Goal: Task Accomplishment & Management: Complete application form

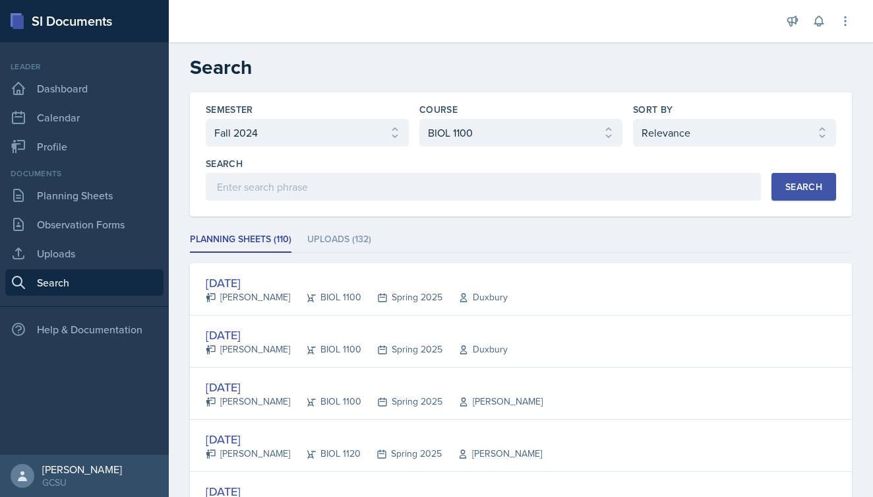
select select "838c426c-7ba8-4b05-94c8-22f19dd4c5cc"
select select "36541d13-729a-45ef-a9cb-922687840166"
select select "1"
click at [57, 193] on link "Planning Sheets" at bounding box center [84, 195] width 158 height 26
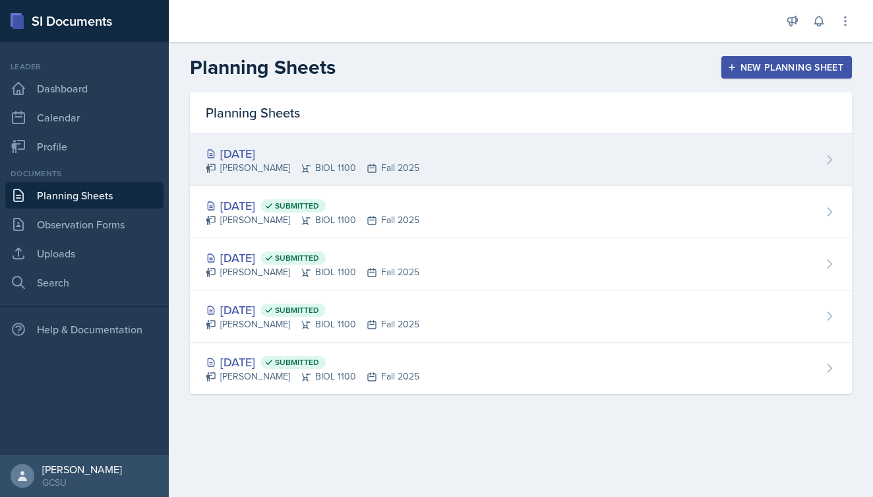
click at [275, 161] on div "[PERSON_NAME] BIOL 1100 Fall 2025" at bounding box center [313, 168] width 214 height 14
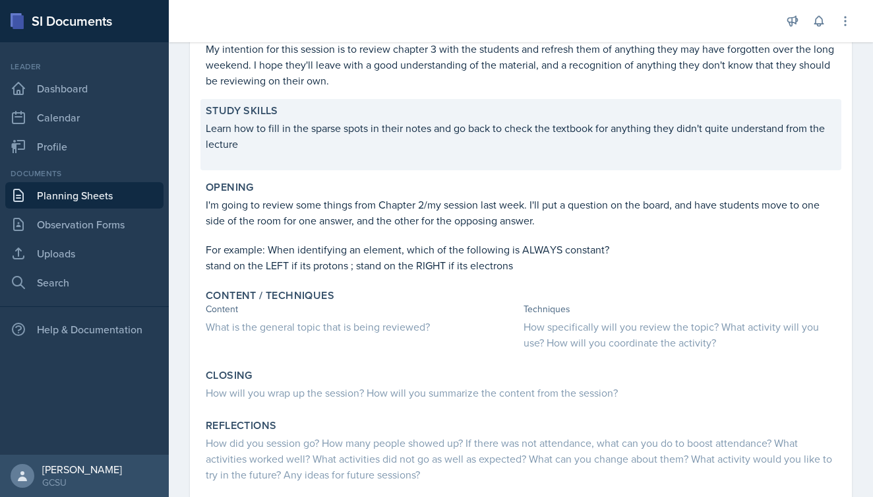
scroll to position [149, 0]
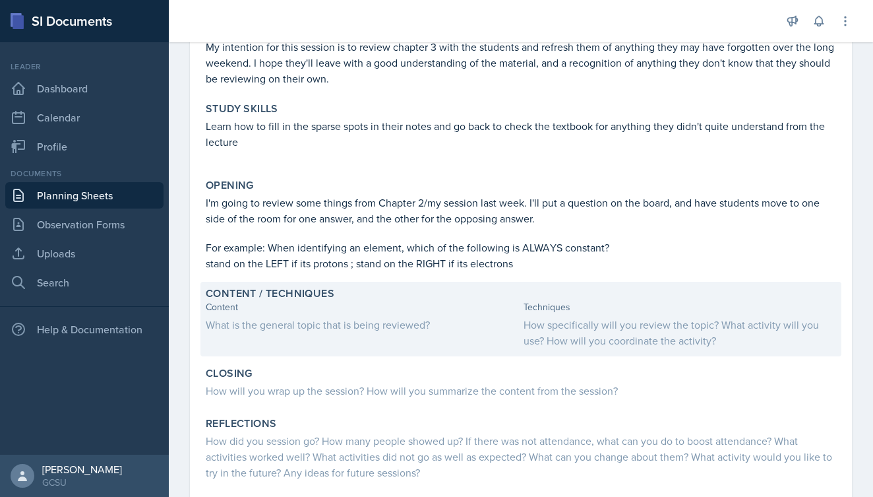
click at [442, 327] on div "What is the general topic that is being reviewed?" at bounding box center [362, 325] width 313 height 16
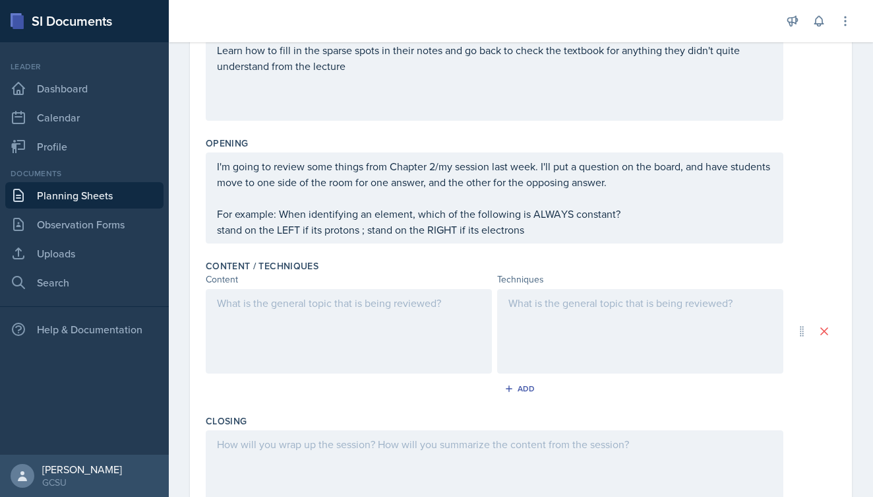
scroll to position [307, 0]
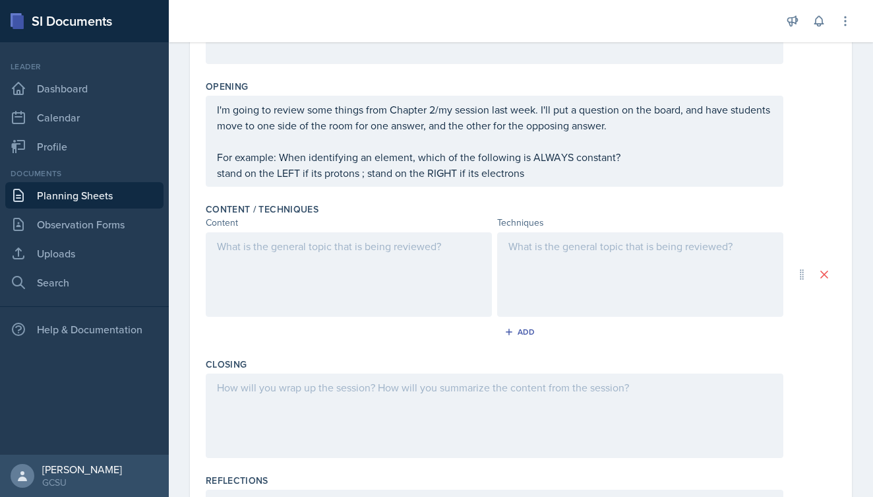
click at [428, 256] on div at bounding box center [349, 274] width 286 height 84
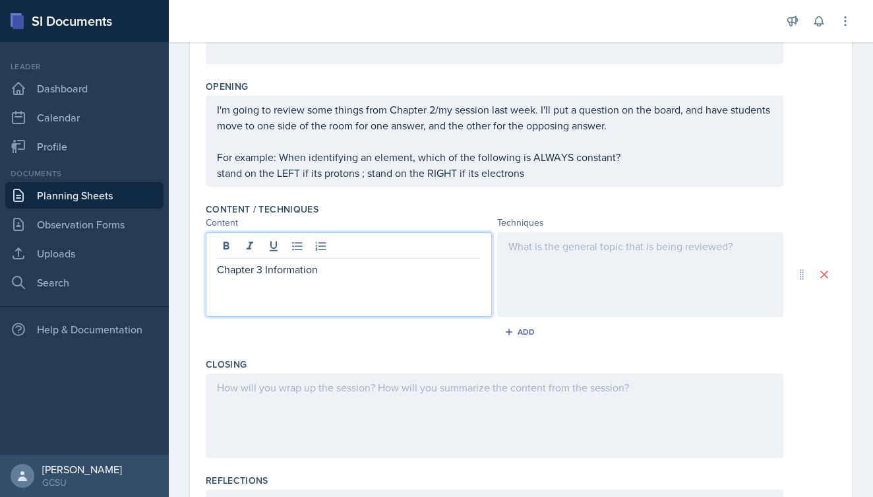
click at [580, 261] on div at bounding box center [640, 274] width 286 height 84
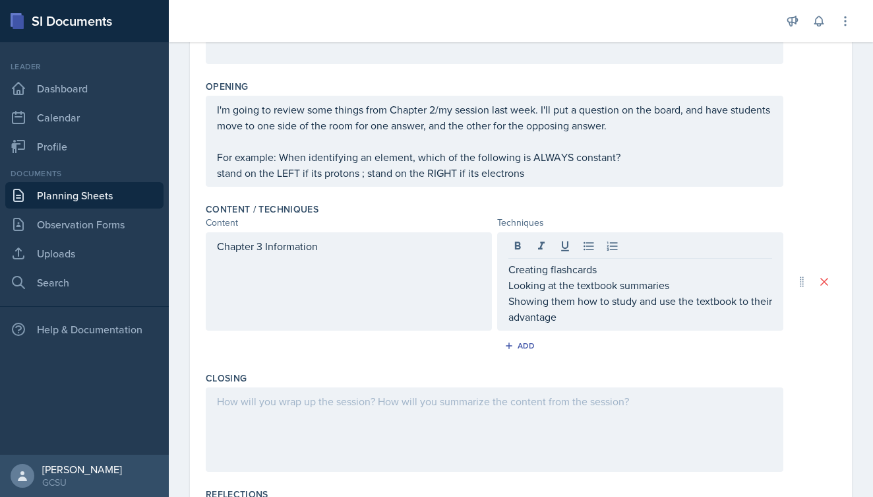
click at [670, 354] on div "Add" at bounding box center [521, 348] width 631 height 25
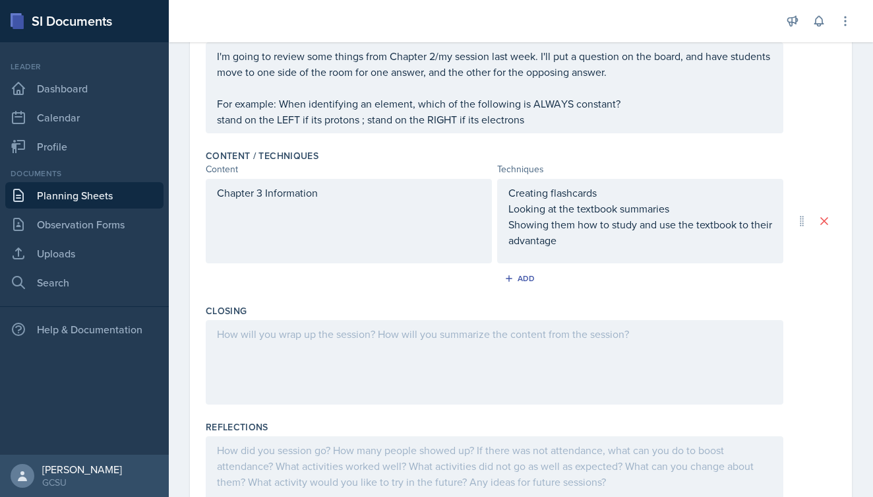
scroll to position [370, 0]
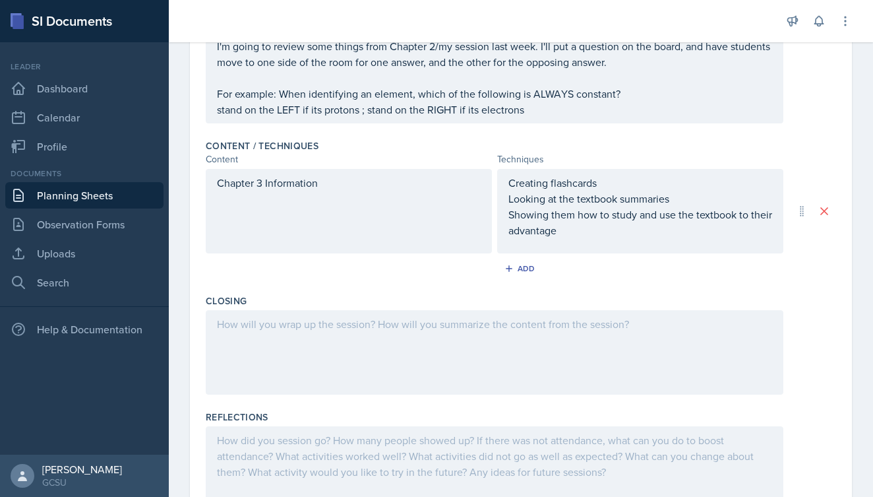
click at [572, 232] on p "Showing them how to study and use the textbook to their advantage" at bounding box center [641, 222] width 264 height 32
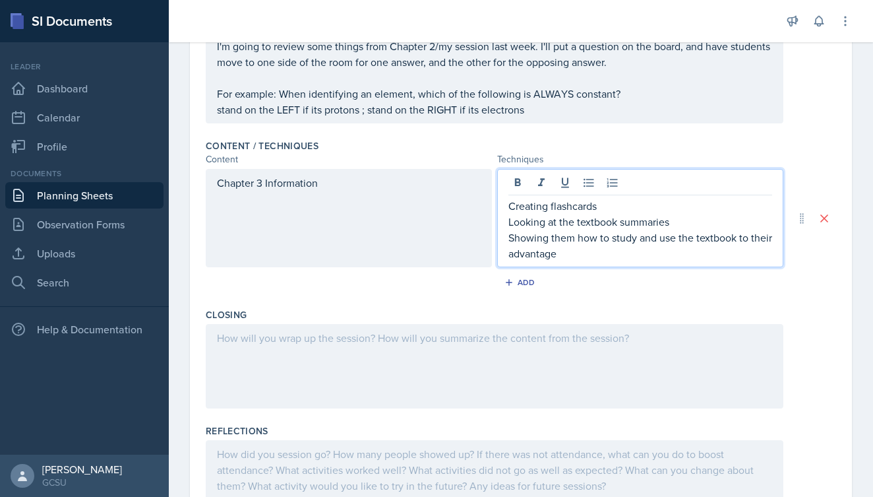
click at [503, 209] on div "Creating flashcards Looking at the textbook summaries Showing them how to study…" at bounding box center [640, 218] width 286 height 98
click at [504, 209] on div "Creating flashcards Looking at the textbook summaries Showing them how to study…" at bounding box center [640, 218] width 286 height 98
click at [511, 208] on p "Creating flashcards" at bounding box center [641, 206] width 264 height 16
click at [508, 224] on div "Creating flashcards Looking at the textbook summaries Showing them how to study…" at bounding box center [640, 218] width 286 height 98
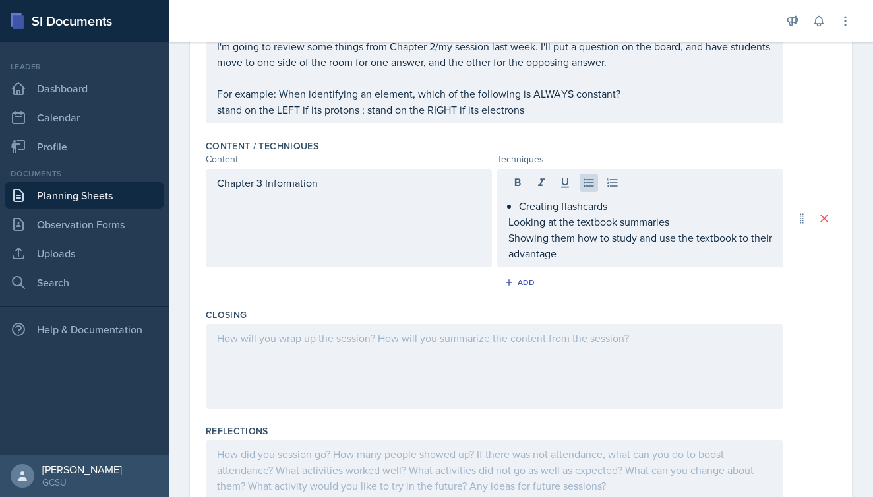
click at [507, 224] on div "Creating flashcards Looking at the textbook summaries Showing them how to study…" at bounding box center [640, 218] width 286 height 98
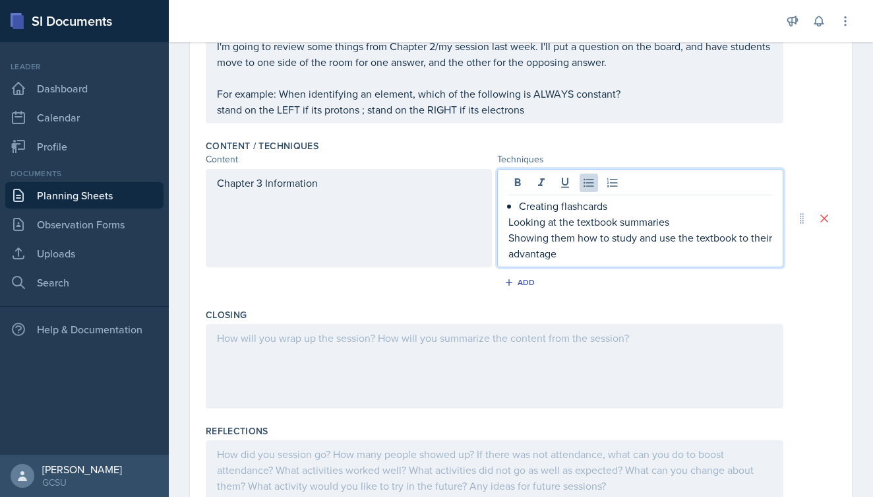
click at [509, 223] on p "Looking at the textbook summaries" at bounding box center [641, 222] width 264 height 16
click at [510, 239] on p "Showing them how to study and use the textbook to their advantage" at bounding box center [641, 246] width 264 height 32
click at [615, 253] on p "Showing them how to study and use the textbook to their advantage" at bounding box center [645, 246] width 253 height 32
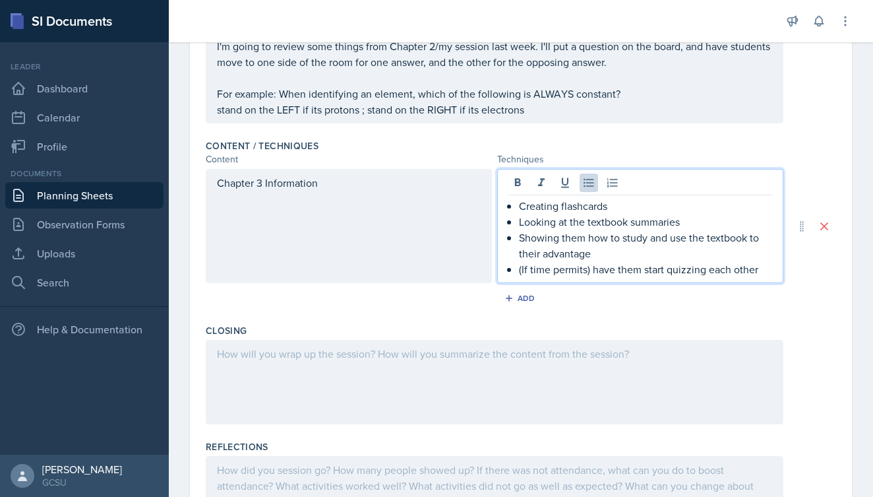
click at [659, 310] on div "Add" at bounding box center [521, 300] width 631 height 25
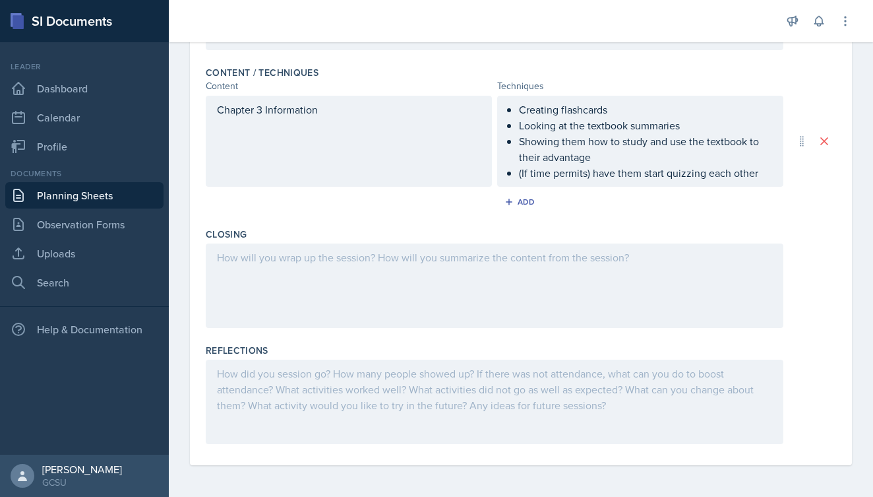
scroll to position [443, 0]
click at [431, 266] on div at bounding box center [495, 285] width 578 height 84
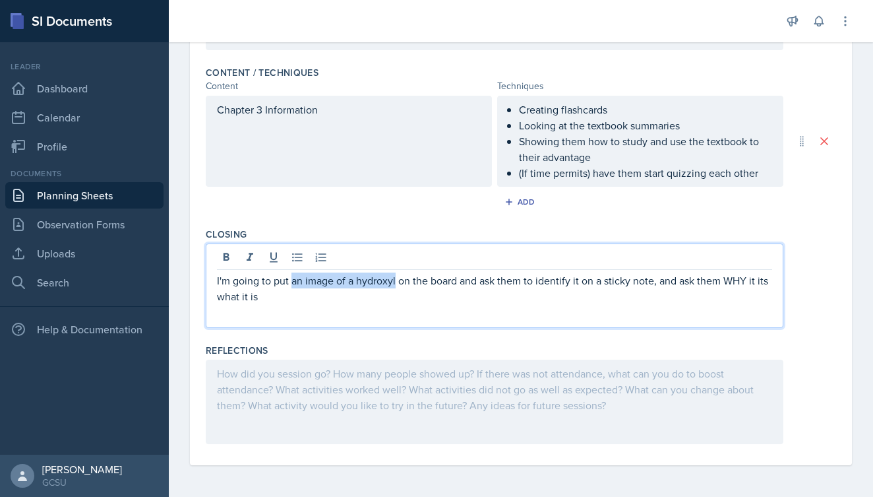
drag, startPoint x: 294, startPoint y: 282, endPoint x: 396, endPoint y: 284, distance: 102.3
click at [396, 284] on p "I'm going to put an image of a hydroxyl on the board and ask them to identify i…" at bounding box center [494, 288] width 555 height 32
click at [406, 297] on p "I'm going to put one of the seven functional groups on the board and ask them t…" at bounding box center [494, 288] width 555 height 32
click at [407, 226] on div "Closing I'm going to put one of the seven functional groups on the board and as…" at bounding box center [521, 280] width 631 height 116
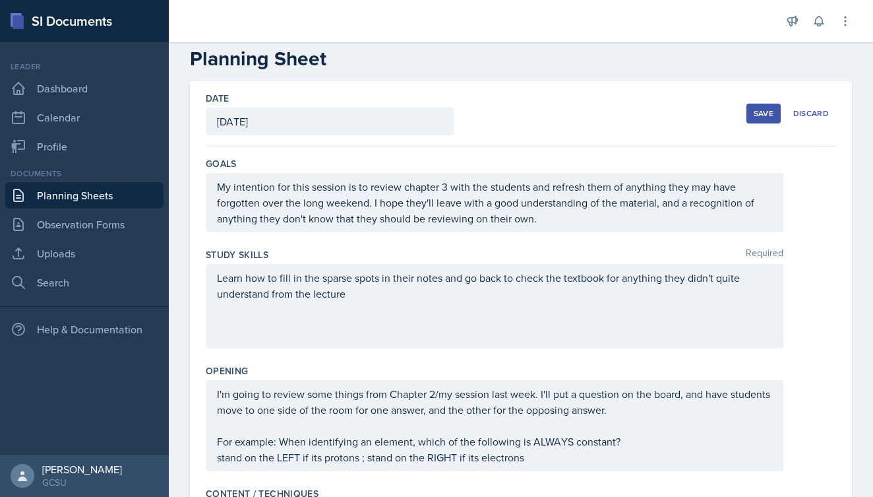
scroll to position [20, 0]
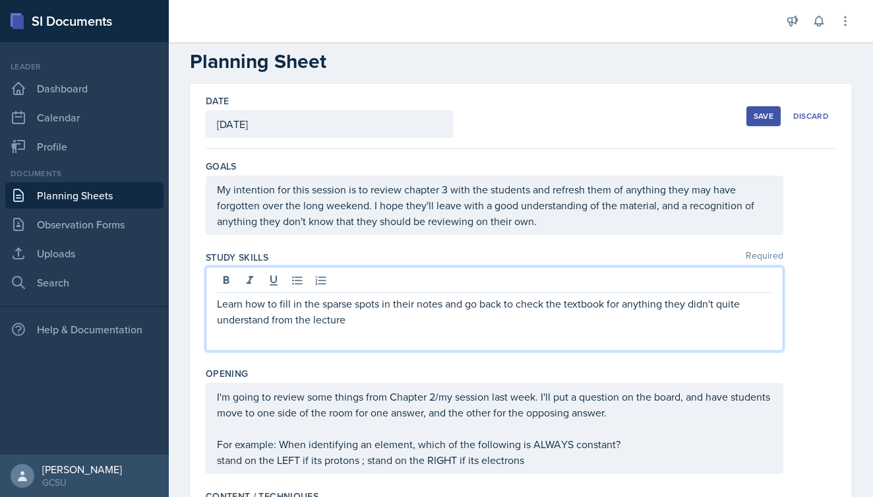
click at [377, 299] on p "Learn how to fill in the sparse spots in their notes and go back to check the t…" at bounding box center [494, 312] width 555 height 32
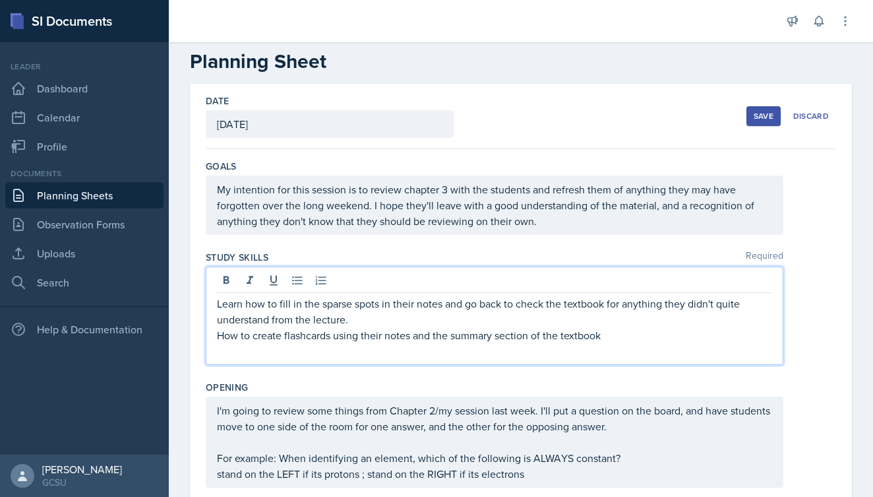
click at [804, 290] on div "Learn how to fill in the sparse spots in their notes and go back to check the t…" at bounding box center [521, 315] width 631 height 98
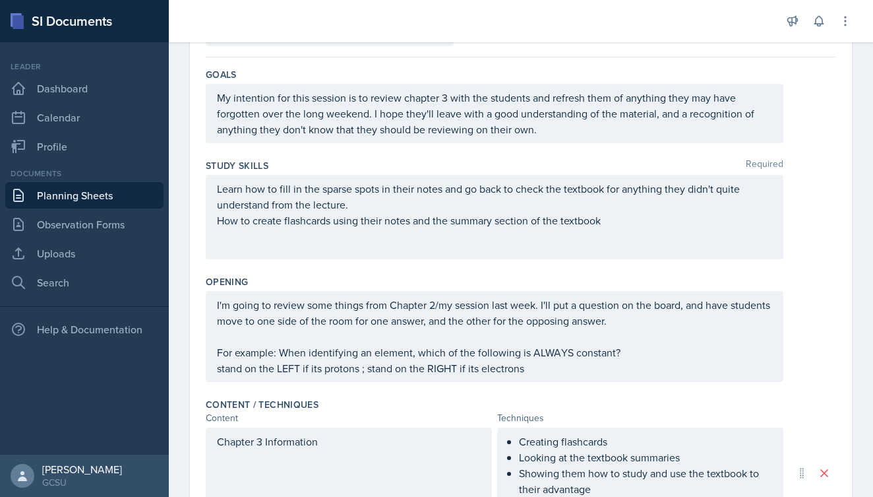
scroll to position [99, 0]
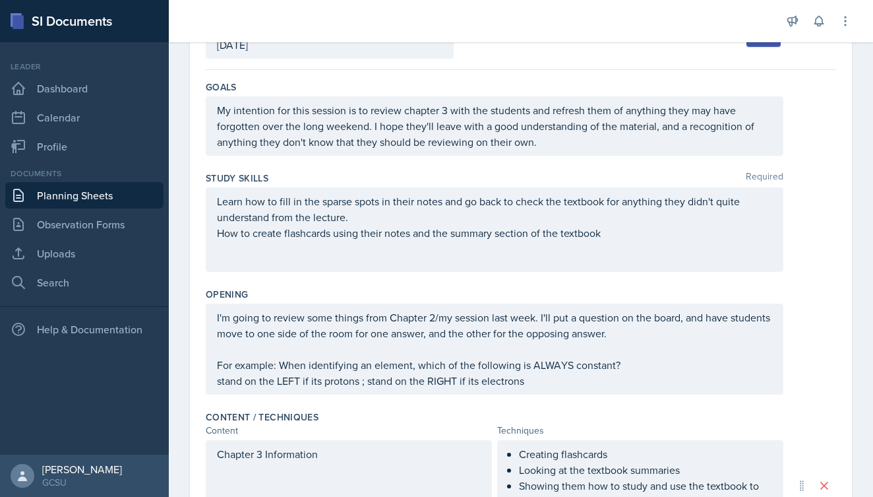
click at [216, 201] on div "Learn how to fill in the sparse spots in their notes and go back to check the t…" at bounding box center [495, 229] width 578 height 84
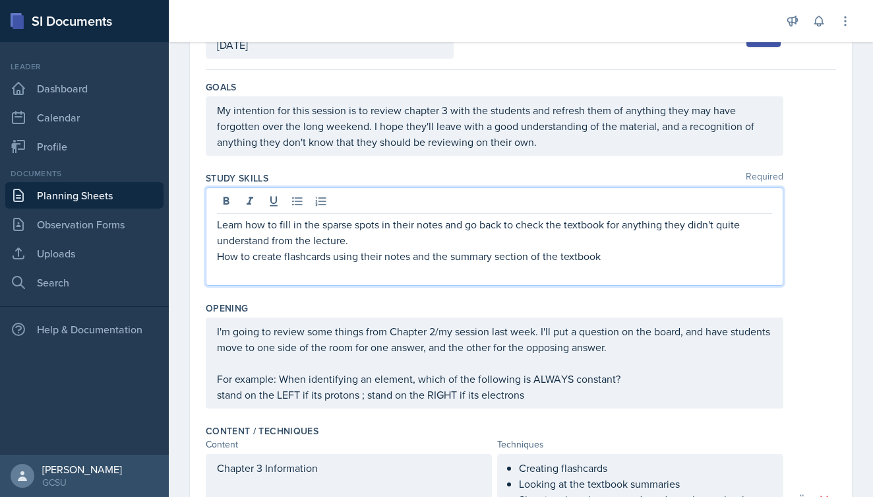
click at [217, 222] on p "Learn how to fill in the sparse spots in their notes and go back to check the t…" at bounding box center [494, 232] width 555 height 32
click at [217, 252] on p "How to create flashcards using their notes and the summary section of the textb…" at bounding box center [494, 256] width 555 height 16
click at [627, 252] on p "How to create flashcards using their notes and the summary section of the textb…" at bounding box center [500, 256] width 545 height 16
click at [802, 249] on div "Learn how to fill in the sparse spots in their notes and go back to check the t…" at bounding box center [521, 236] width 631 height 98
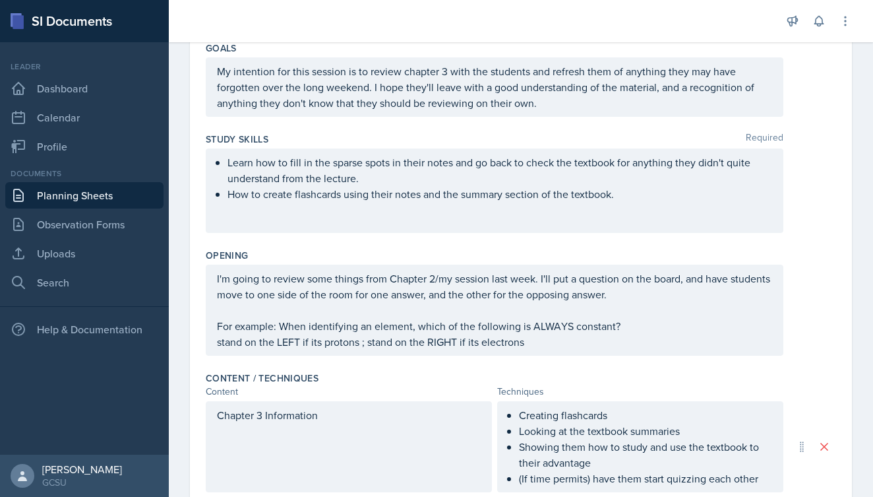
scroll to position [137, 0]
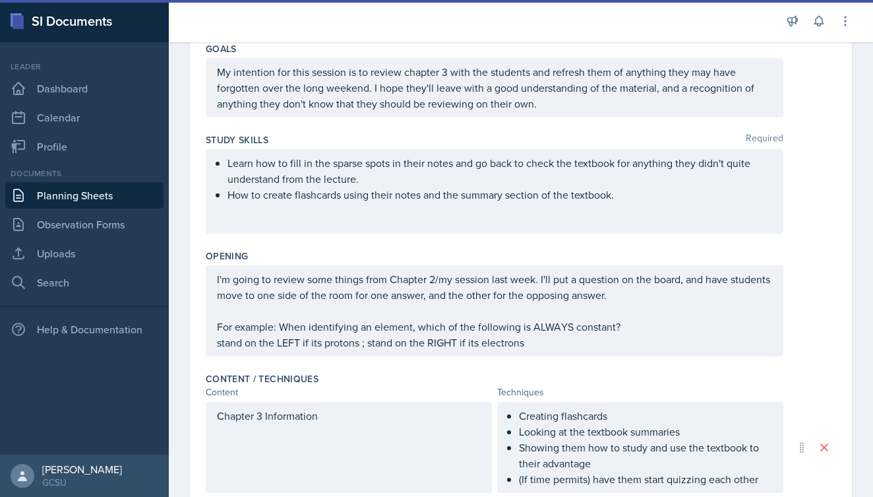
click at [540, 106] on p "My intention for this session is to review chapter 3 with the students and refr…" at bounding box center [494, 87] width 555 height 47
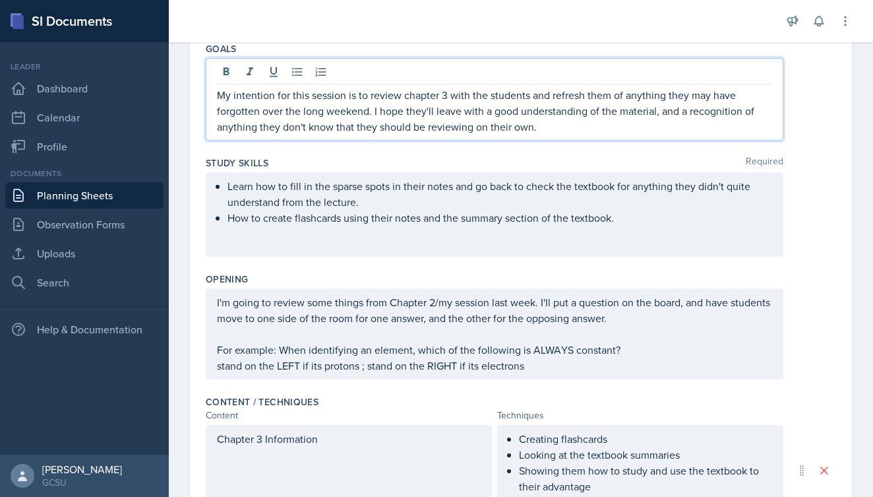
click at [553, 137] on div "My intention for this session is to review chapter 3 with the students and refr…" at bounding box center [495, 99] width 578 height 82
click at [550, 135] on div "My intention for this session is to review chapter 3 with the students and refr…" at bounding box center [495, 99] width 578 height 82
click at [545, 130] on p "My intention for this session is to review chapter 3 with the students and refr…" at bounding box center [494, 110] width 555 height 47
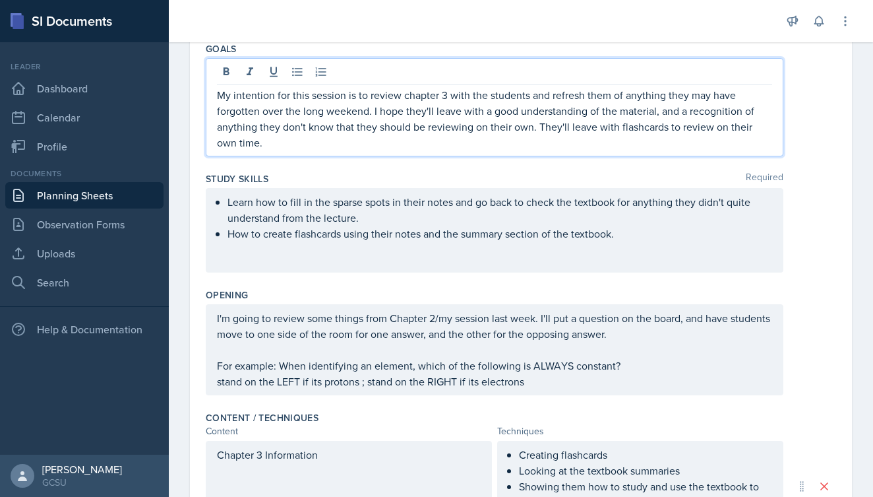
click at [834, 137] on div "My intention for this session is to review chapter 3 with the students and refr…" at bounding box center [521, 107] width 631 height 98
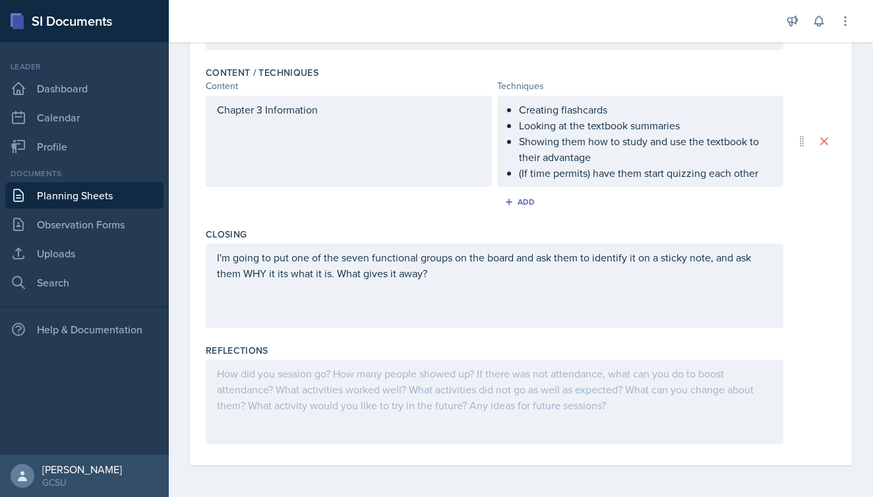
scroll to position [459, 0]
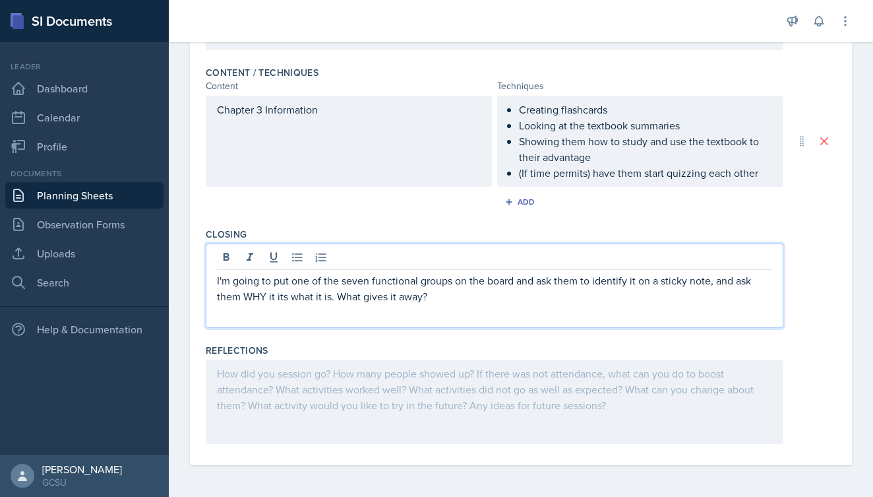
click at [439, 278] on p "I'm going to put one of the seven functional groups on the board and ask them t…" at bounding box center [494, 288] width 555 height 32
click at [711, 283] on p "I'm going to put one of the seven functional groups on the board and ask them t…" at bounding box center [494, 288] width 555 height 32
click at [516, 300] on p "I'm going to put one of the seven functional groups on the board and ask them t…" at bounding box center [494, 288] width 555 height 32
click at [453, 335] on div "Closing I'm going to put one of the seven functional groups on the board and as…" at bounding box center [521, 280] width 631 height 116
click at [482, 279] on p "I'm going to put one of the seven functional groups on the board and ask them t…" at bounding box center [494, 288] width 555 height 32
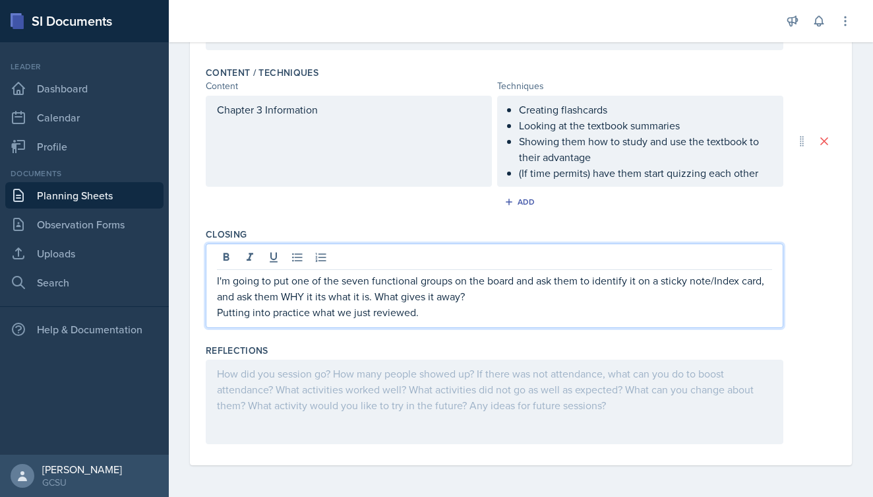
click at [353, 206] on div "Add" at bounding box center [521, 204] width 631 height 25
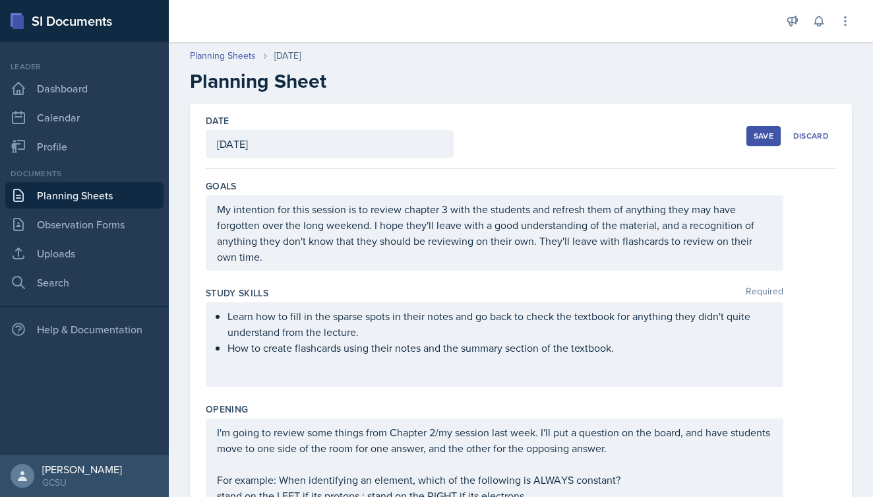
scroll to position [0, 0]
click at [761, 137] on div "Save" at bounding box center [764, 136] width 20 height 11
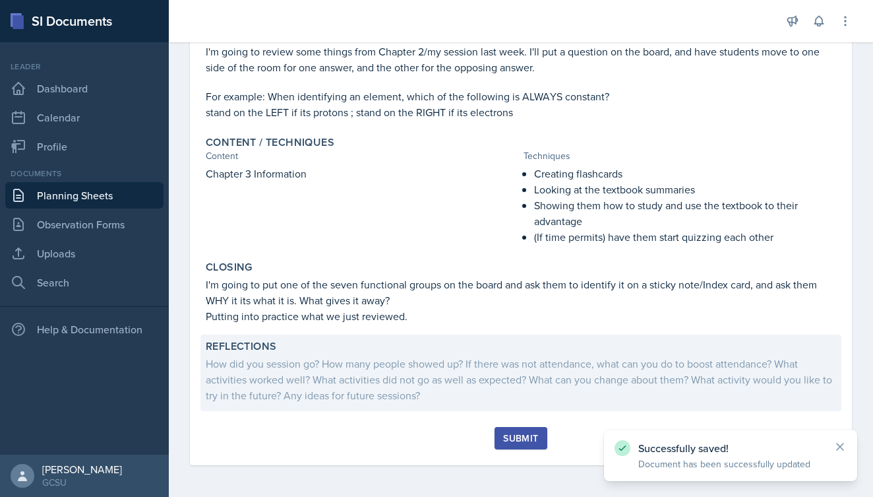
scroll to position [316, 0]
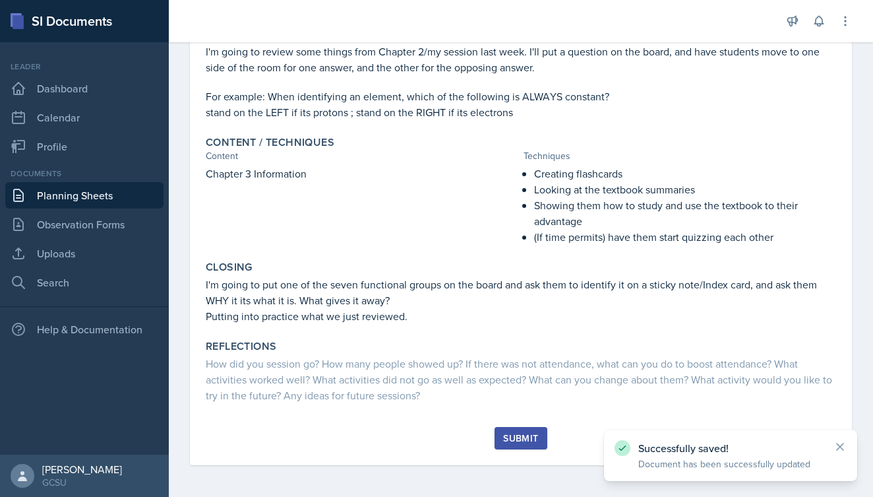
click at [505, 438] on div "Submit" at bounding box center [520, 438] width 35 height 11
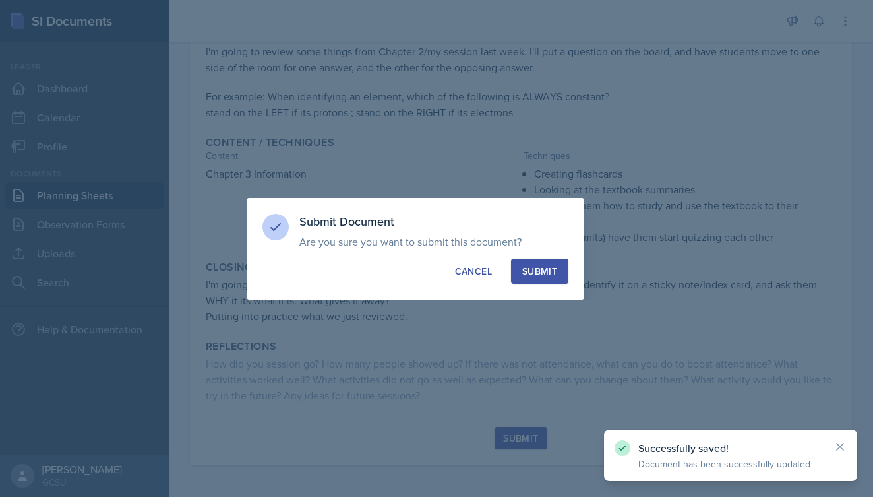
click at [551, 280] on button "Submit" at bounding box center [539, 271] width 57 height 25
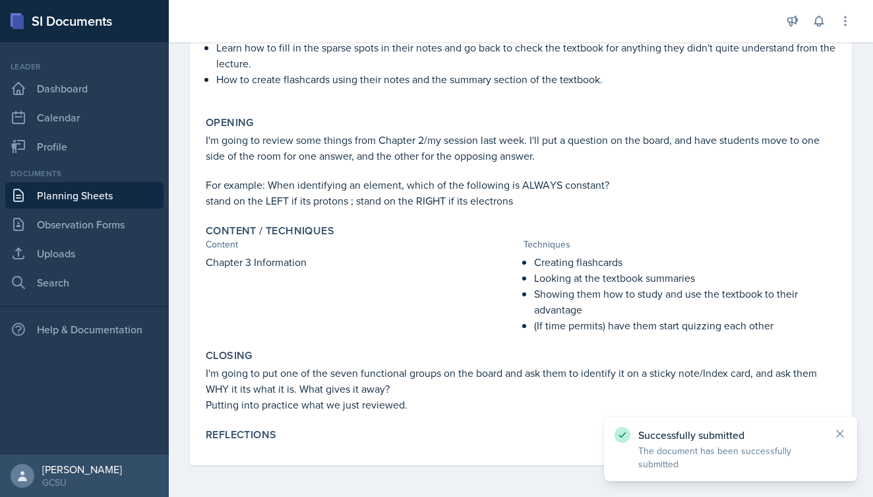
scroll to position [228, 0]
click at [842, 436] on icon at bounding box center [840, 433] width 13 height 13
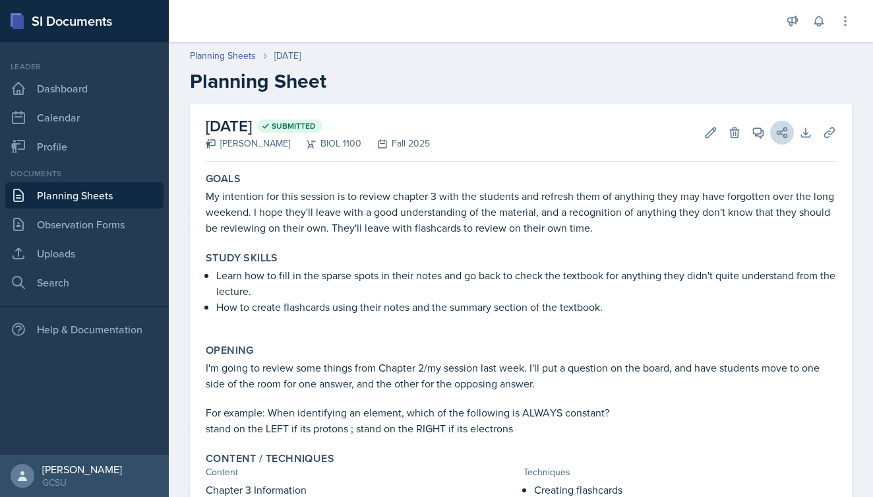
scroll to position [0, 0]
click at [714, 126] on icon at bounding box center [710, 132] width 13 height 13
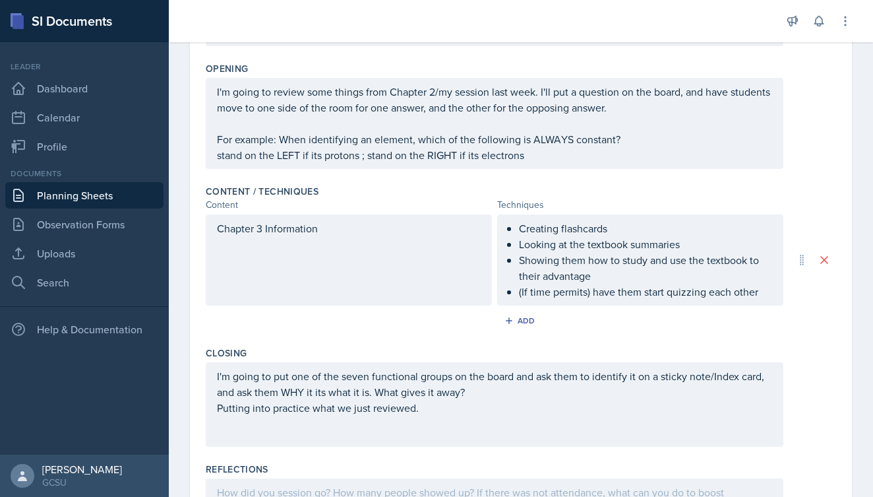
scroll to position [346, 0]
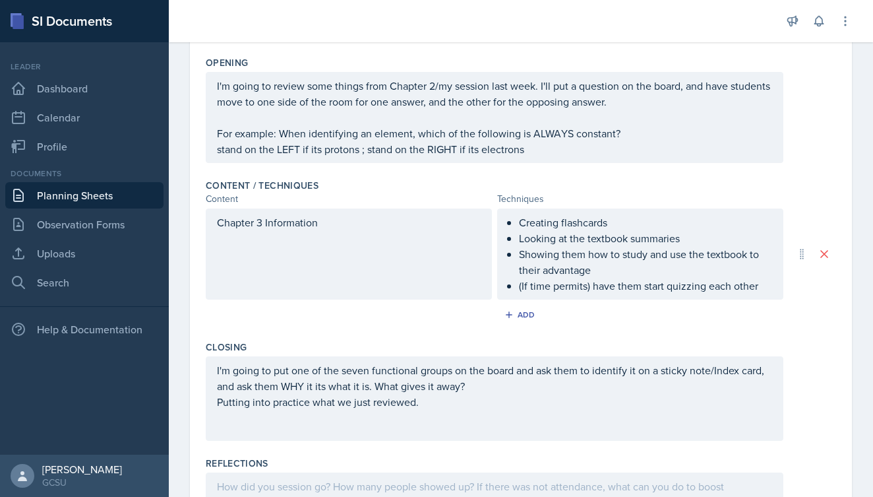
click at [761, 291] on ul "Creating flashcards Looking at the textbook summaries Showing them how to study…" at bounding box center [645, 253] width 253 height 79
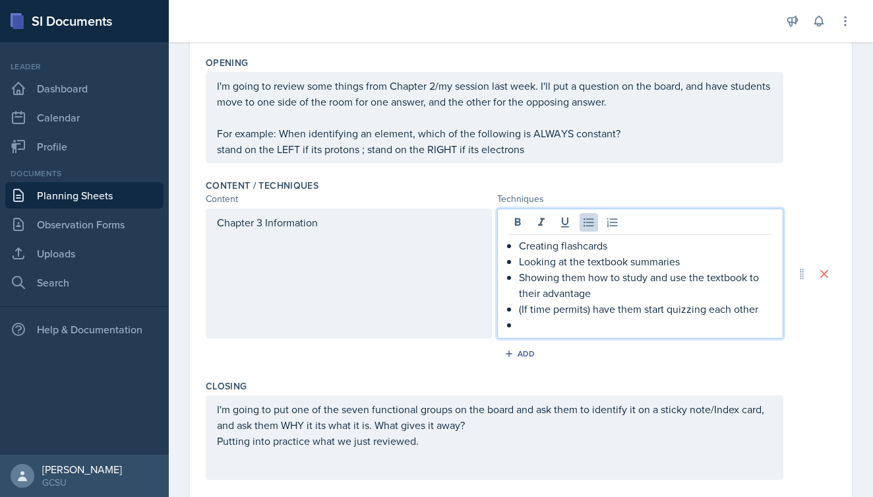
paste div
click at [786, 338] on div "Chapter 3 Information Creating flashcards Looking at the textbook summaries Sho…" at bounding box center [521, 273] width 631 height 130
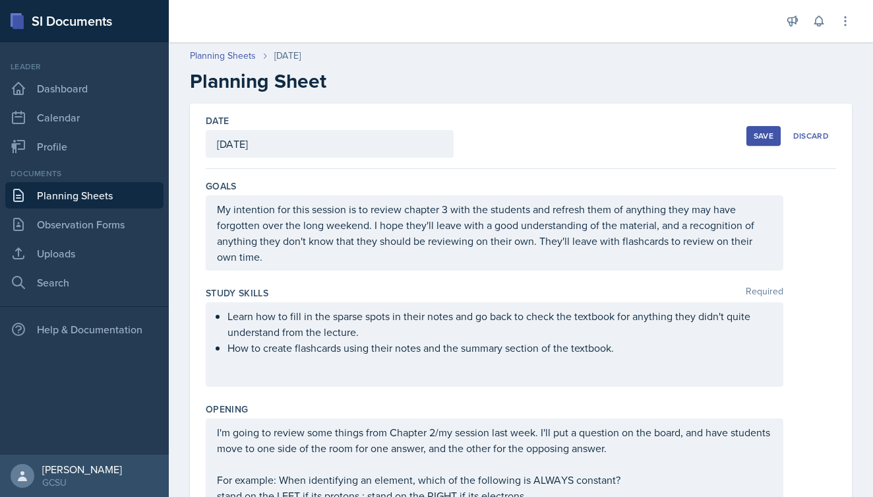
scroll to position [0, 0]
click at [766, 142] on button "Save" at bounding box center [764, 136] width 34 height 20
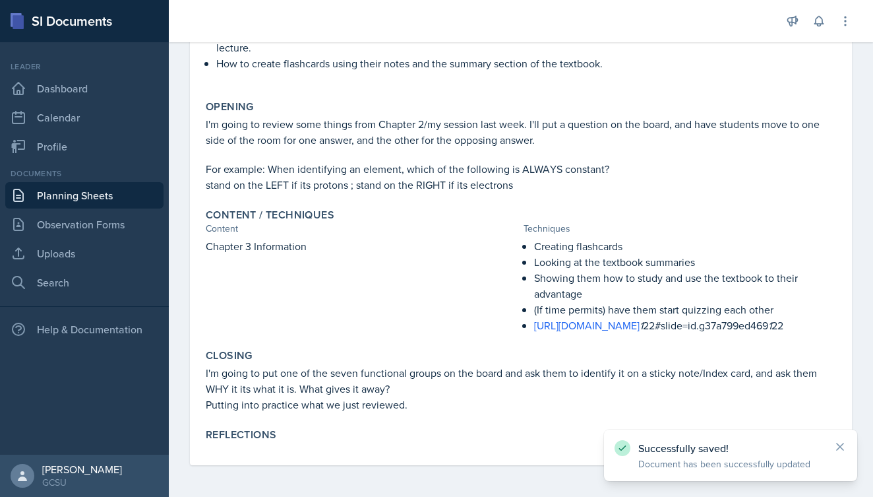
scroll to position [259, 0]
click at [846, 445] on icon at bounding box center [840, 446] width 13 height 13
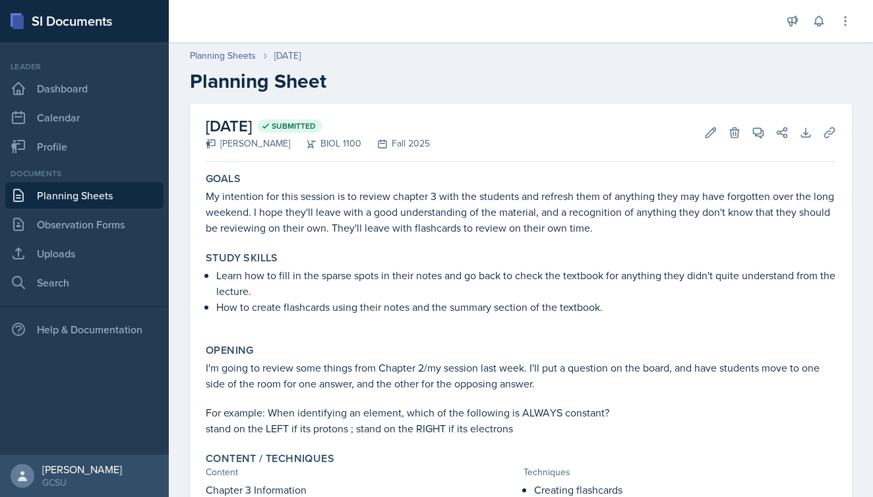
scroll to position [0, 0]
click at [51, 111] on link "Calendar" at bounding box center [84, 117] width 158 height 26
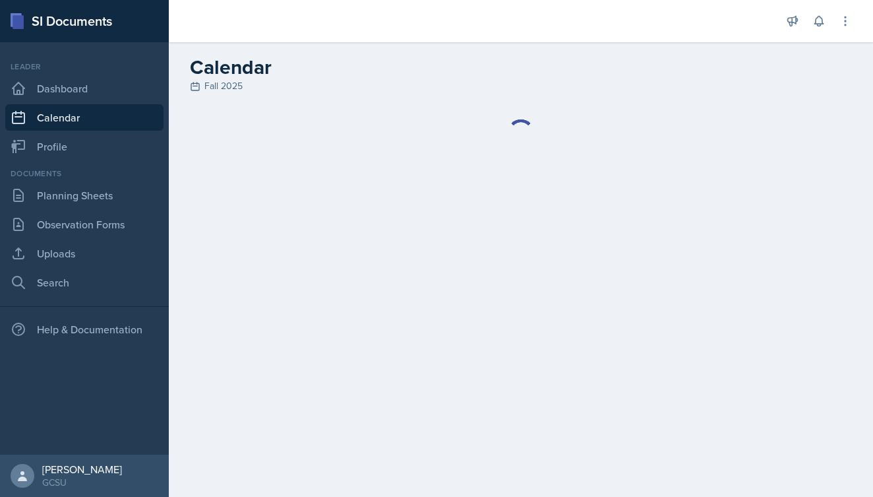
select select "6"
select select "PM"
select select "6"
select select "30"
select select "PM"
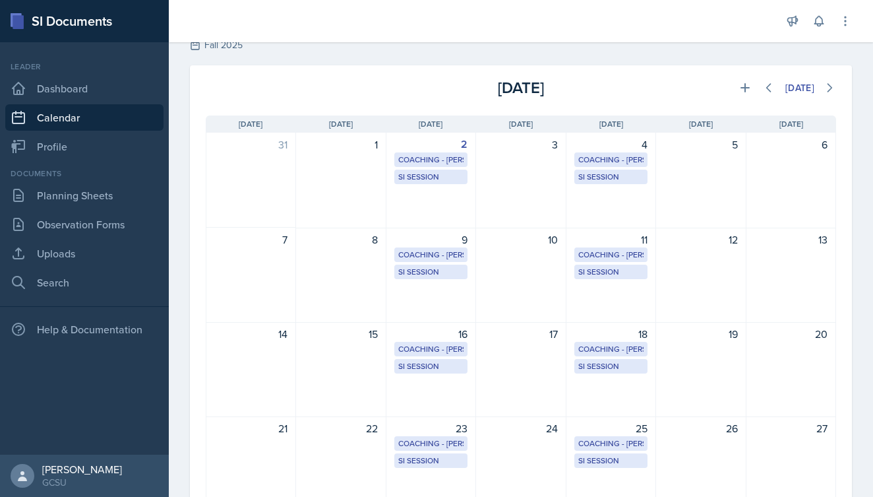
scroll to position [46, 0]
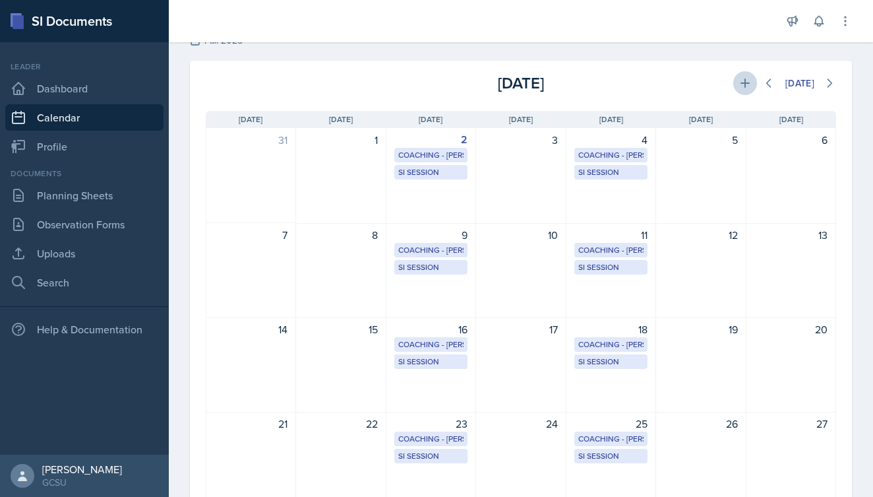
click at [744, 84] on icon at bounding box center [745, 82] width 9 height 9
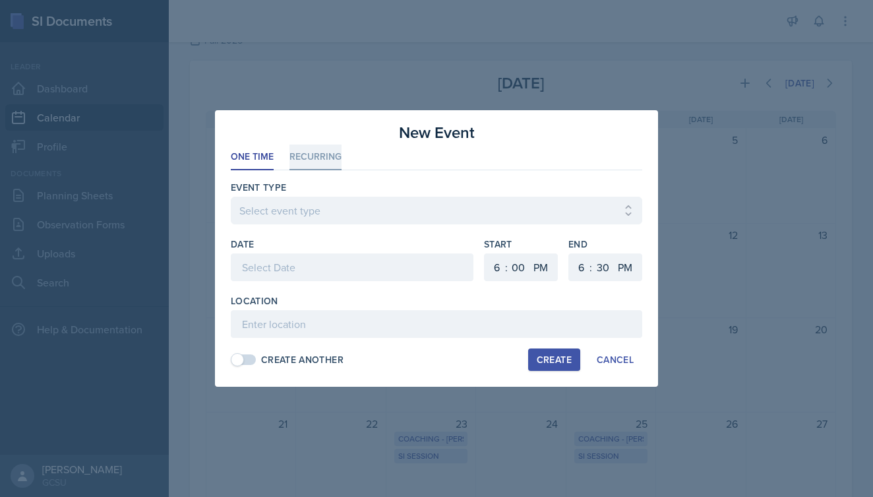
click at [305, 154] on li "Recurring" at bounding box center [316, 157] width 52 height 26
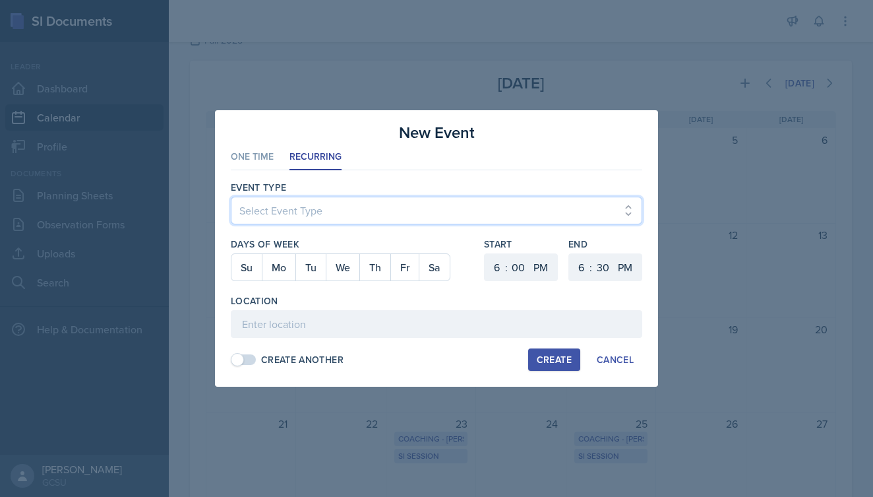
select select "700c1d41-4793-48d3-8616-e09499dfb71d"
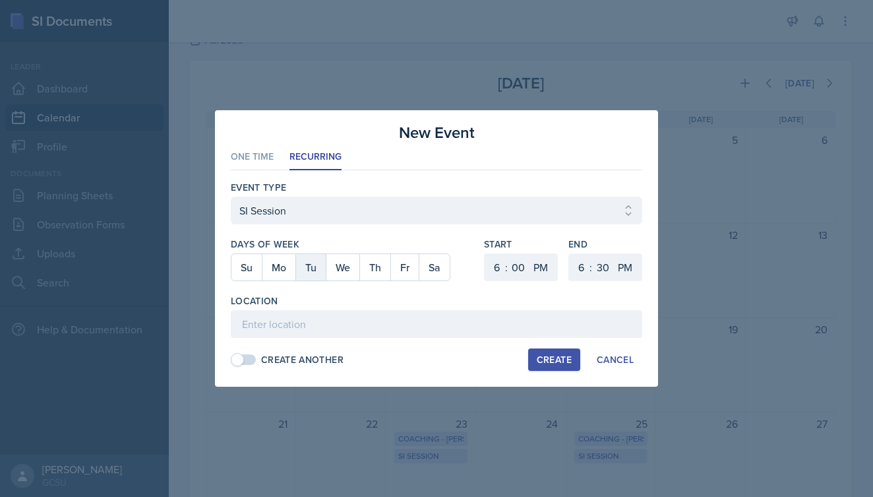
click at [312, 276] on button "Tu" at bounding box center [311, 267] width 30 height 26
click at [366, 269] on button "Th" at bounding box center [374, 267] width 31 height 26
select select "30"
select select "8"
select select "0"
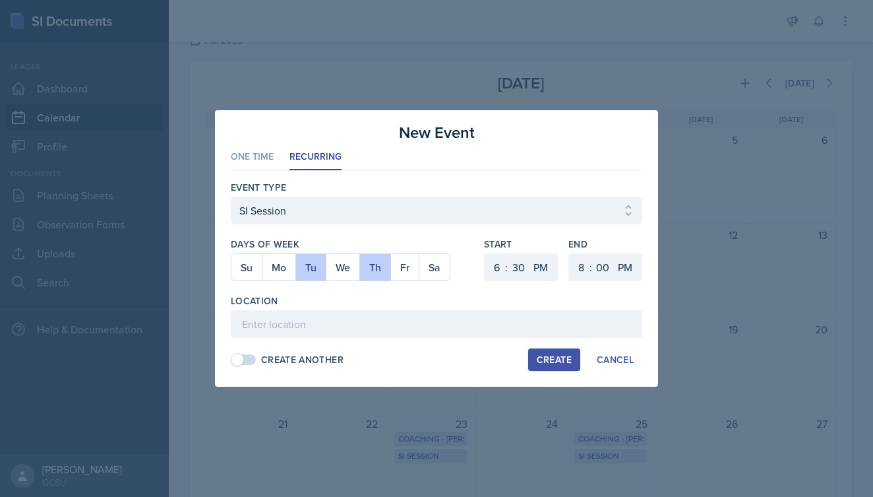
click at [511, 299] on div "Location" at bounding box center [437, 300] width 412 height 13
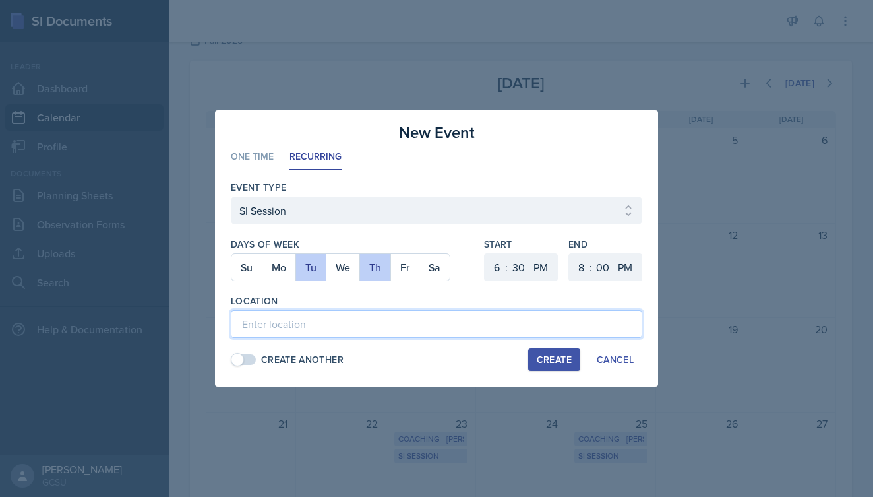
click at [294, 330] on input at bounding box center [437, 324] width 412 height 28
type input "A&S 142"
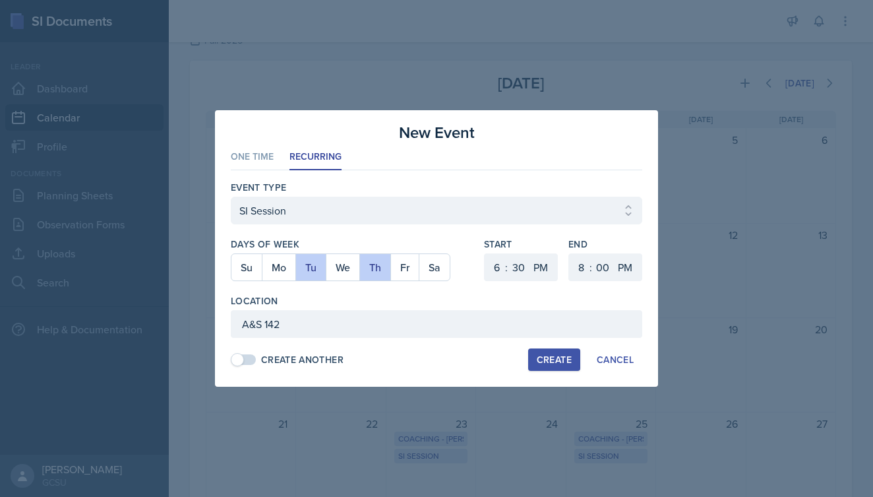
click at [401, 363] on div "Create Another Create Cancel" at bounding box center [437, 359] width 412 height 22
click at [555, 356] on div "Create" at bounding box center [554, 359] width 35 height 11
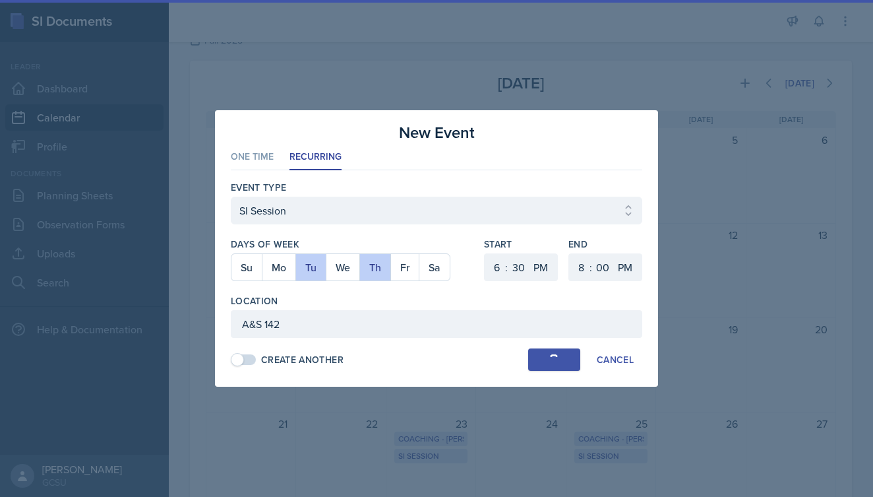
select select
select select "0"
select select "6"
select select "30"
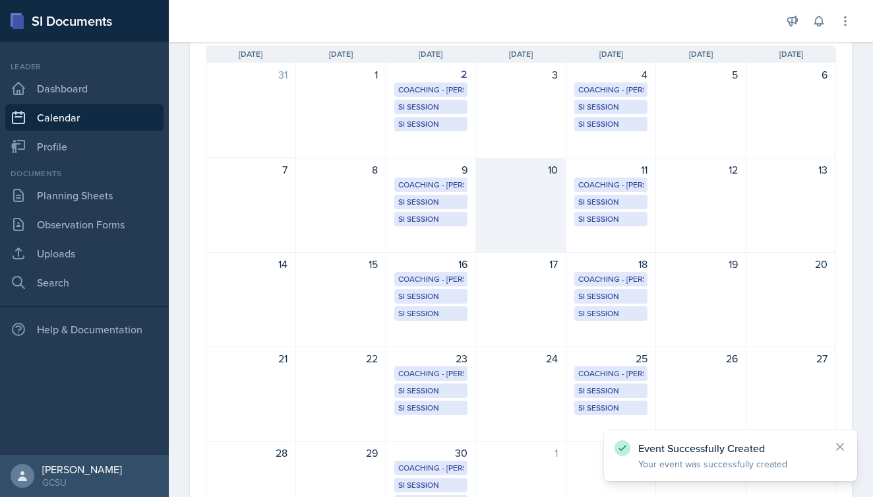
scroll to position [111, 0]
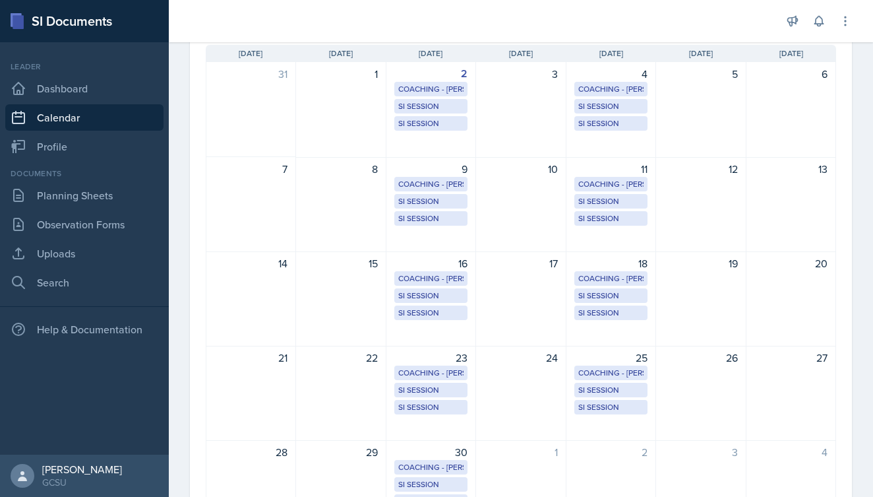
click at [406, 20] on div at bounding box center [474, 21] width 591 height 42
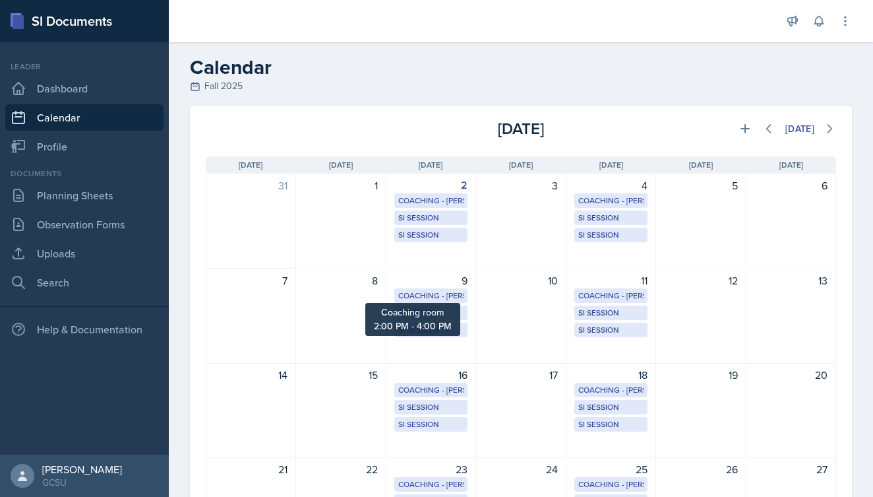
scroll to position [0, 0]
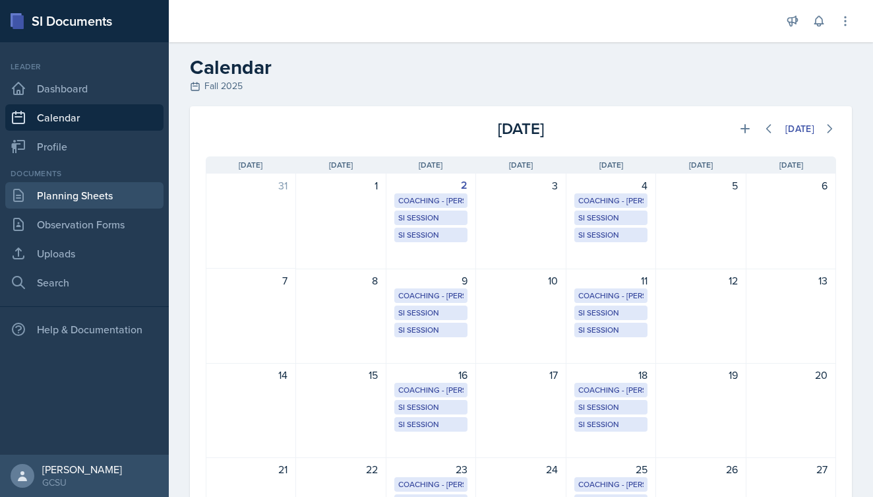
click at [71, 201] on link "Planning Sheets" at bounding box center [84, 195] width 158 height 26
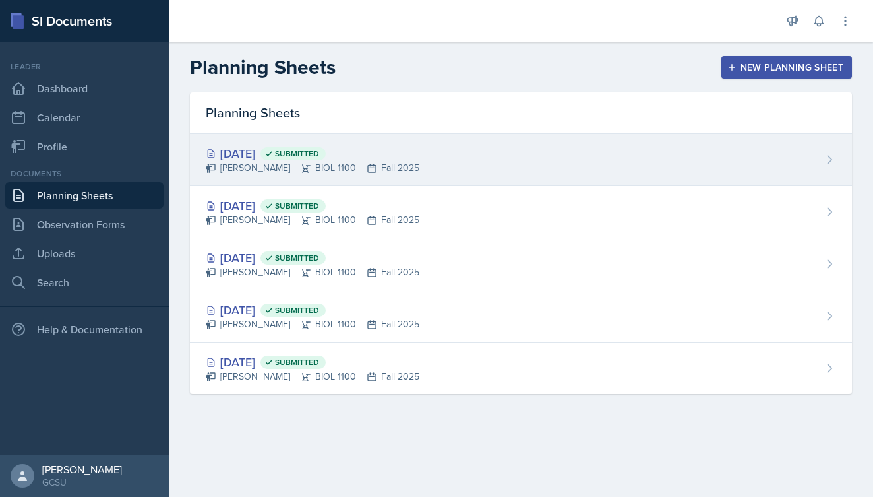
click at [440, 158] on div "[DATE] Submitted [PERSON_NAME] BIOL 1100 Fall 2025" at bounding box center [521, 160] width 662 height 52
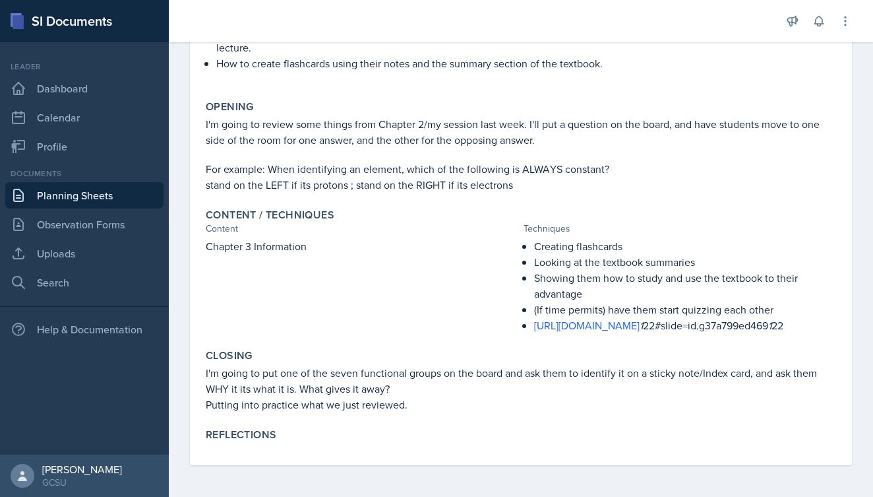
scroll to position [259, 0]
